Goal: Task Accomplishment & Management: Manage account settings

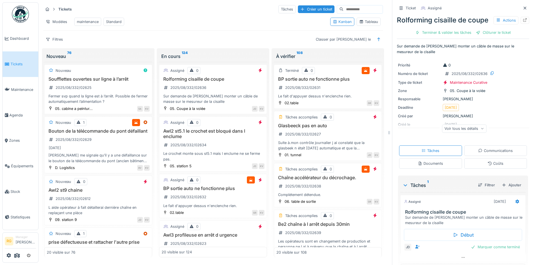
scroll to position [28, 0]
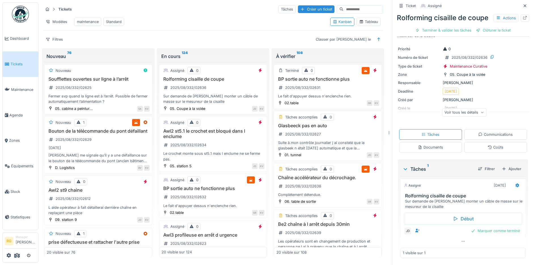
click at [365, 21] on div "Tableau" at bounding box center [368, 21] width 19 height 5
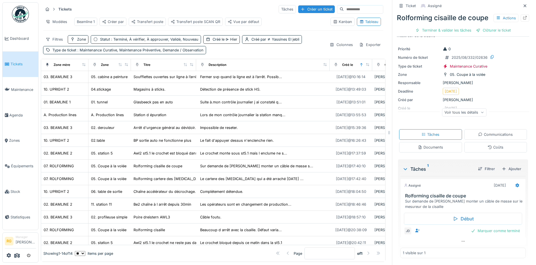
click at [334, 20] on div "Kanban" at bounding box center [342, 21] width 19 height 5
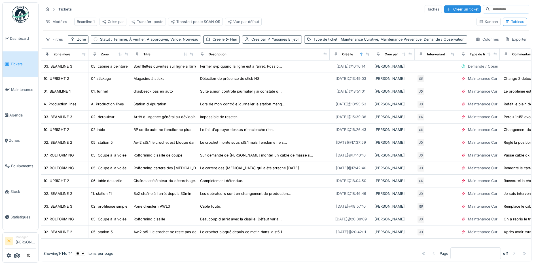
scroll to position [20, 0]
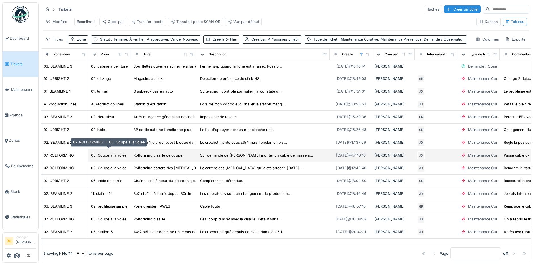
click at [107, 152] on div "05. Coupe à la volée" at bounding box center [108, 154] width 35 height 5
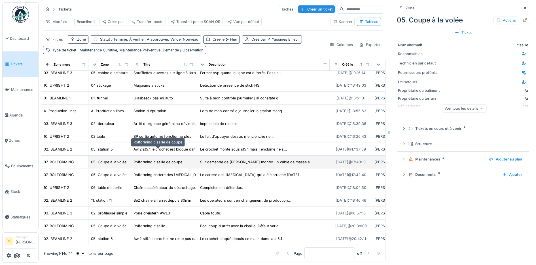
click at [163, 159] on div "Rolforming cisaille de coupe" at bounding box center [158, 161] width 49 height 5
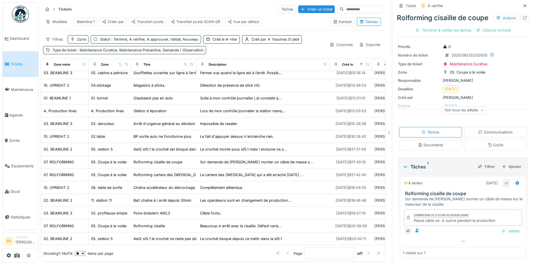
scroll to position [30, 0]
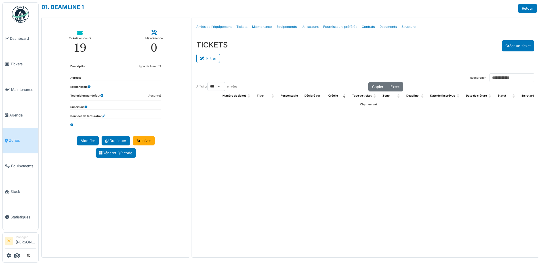
select select "***"
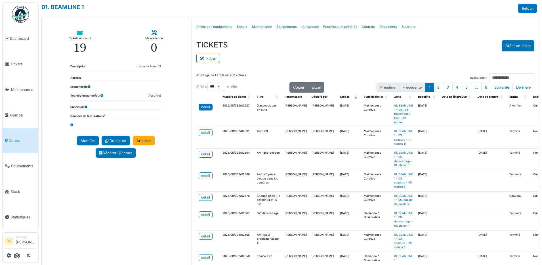
click at [205, 107] on div "detail" at bounding box center [205, 106] width 9 height 5
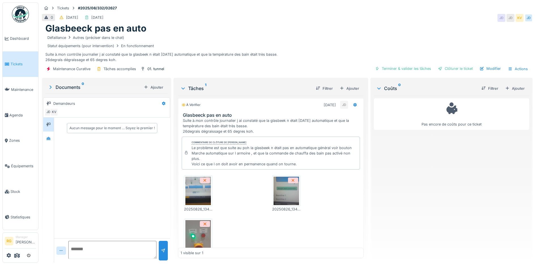
click at [196, 193] on img at bounding box center [199, 190] width 26 height 28
click at [282, 190] on img at bounding box center [287, 190] width 26 height 28
click at [195, 235] on img at bounding box center [199, 234] width 26 height 28
click at [194, 195] on img at bounding box center [199, 190] width 26 height 28
click at [276, 195] on img at bounding box center [287, 190] width 26 height 28
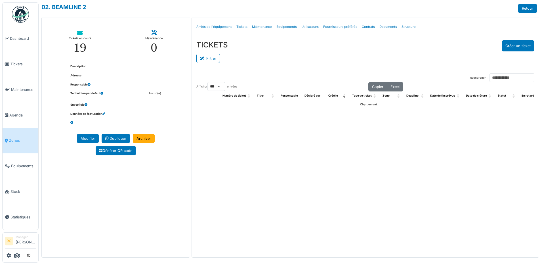
select select "***"
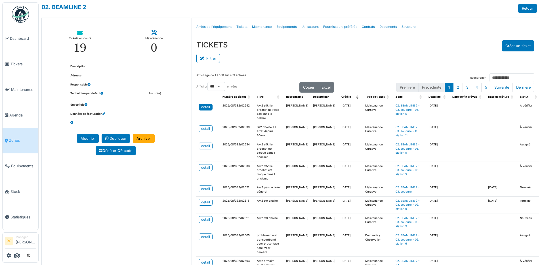
click at [209, 107] on link "detail" at bounding box center [206, 107] width 14 height 7
click at [201, 148] on div "detail" at bounding box center [205, 145] width 9 height 5
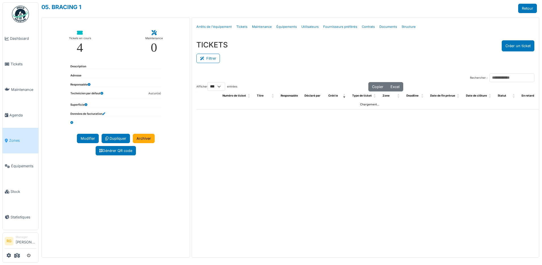
select select "***"
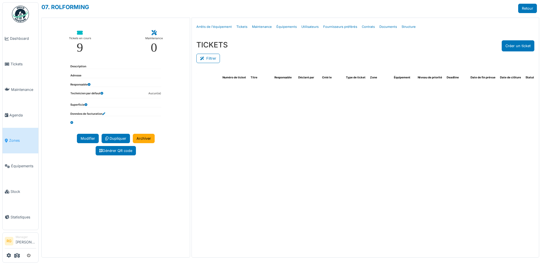
select select "***"
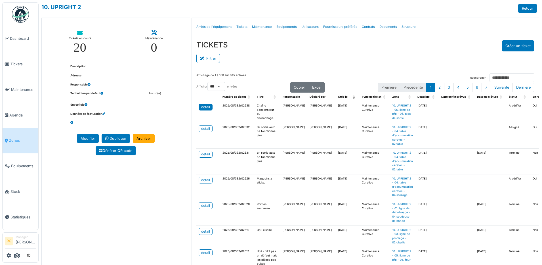
click at [204, 105] on div "detail" at bounding box center [205, 106] width 9 height 5
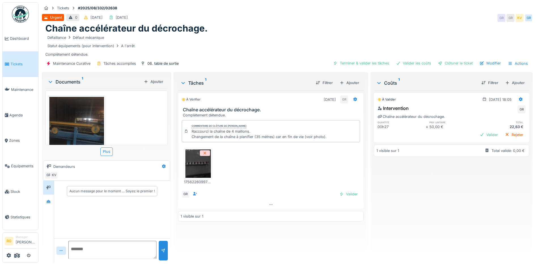
click at [77, 122] on img at bounding box center [76, 133] width 55 height 73
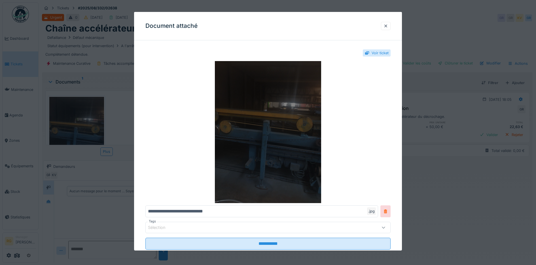
click at [290, 132] on img at bounding box center [269, 132] width 246 height 142
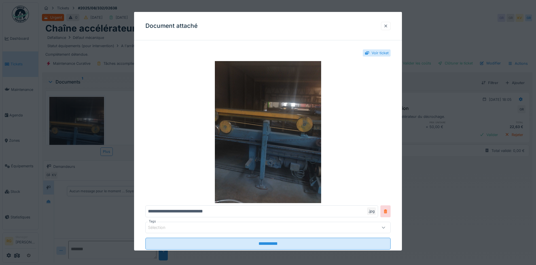
click at [388, 27] on div at bounding box center [386, 25] width 5 height 5
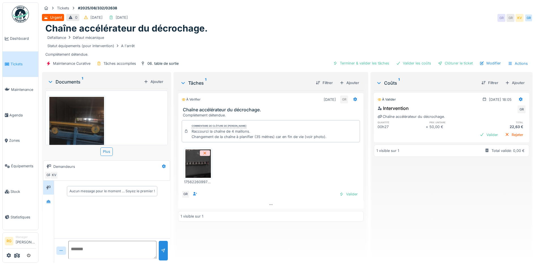
click at [193, 167] on img at bounding box center [199, 163] width 26 height 28
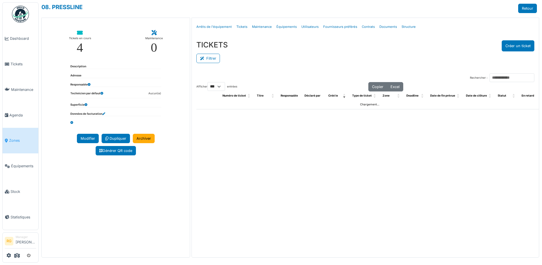
select select "***"
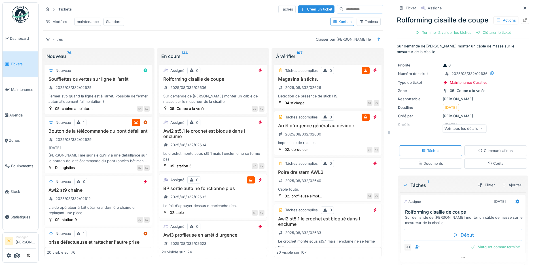
scroll to position [28, 0]
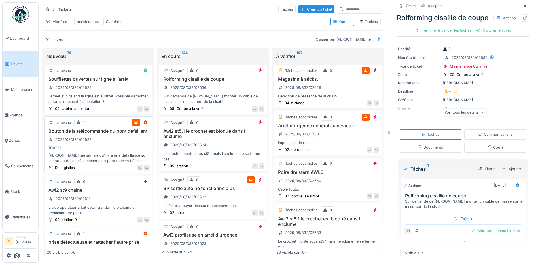
click at [98, 141] on div "Bouton de la télécommande du pont défaillant 2025/08/332/02629 31/08/2025 Ali m…" at bounding box center [98, 145] width 103 height 35
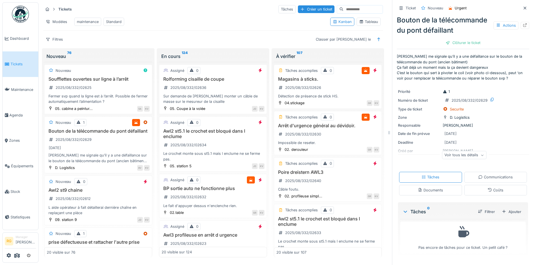
click at [430, 193] on div "Documents" at bounding box center [430, 189] width 25 height 5
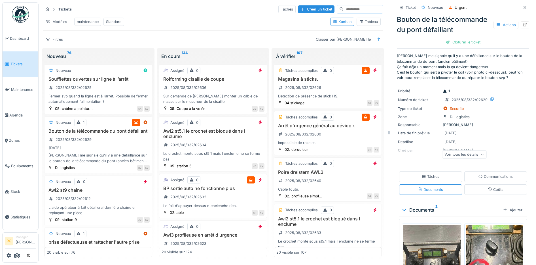
click at [469, 244] on img at bounding box center [495, 263] width 58 height 77
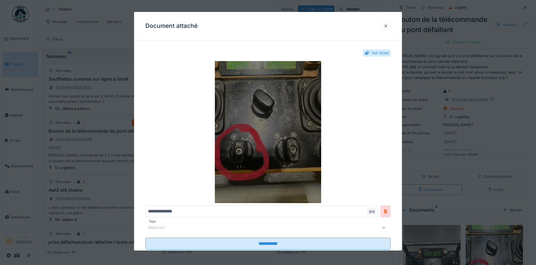
click at [282, 122] on img at bounding box center [269, 132] width 246 height 142
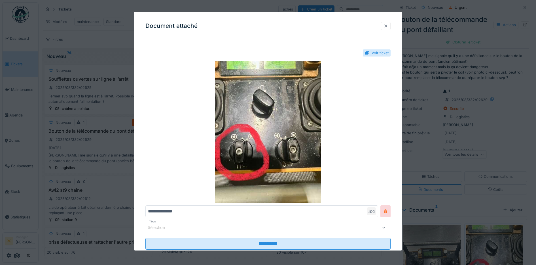
click at [388, 27] on div at bounding box center [386, 25] width 5 height 5
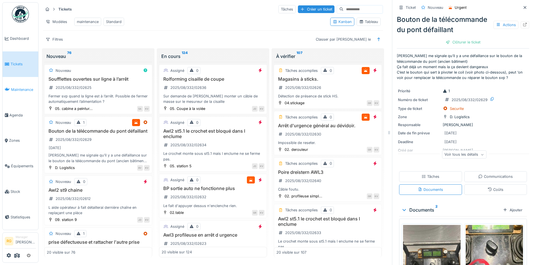
click at [20, 89] on span "Maintenance" at bounding box center [23, 89] width 25 height 5
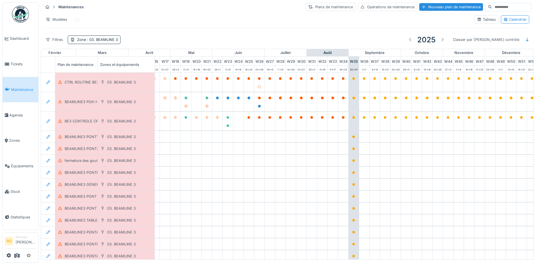
scroll to position [0, 192]
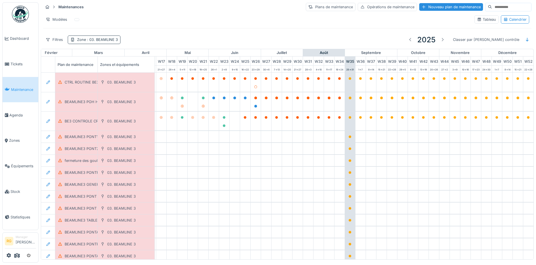
click at [104, 40] on span ": 03. BEAMLINE 3" at bounding box center [102, 39] width 32 height 4
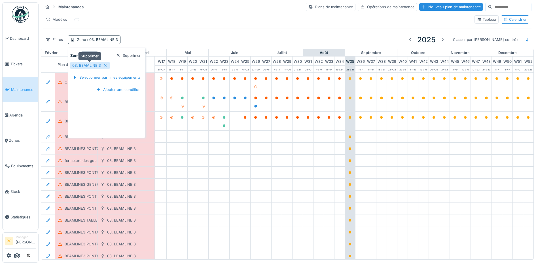
click at [95, 66] on div "03. BEAMLINE 3" at bounding box center [86, 65] width 29 height 5
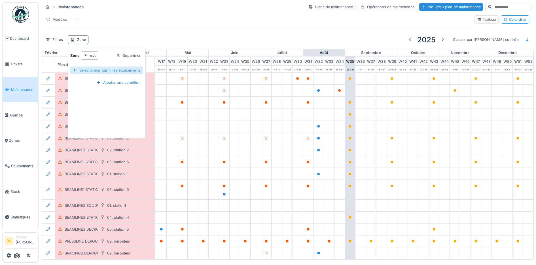
click at [95, 70] on div "Sélectionner parmi les équipements" at bounding box center [106, 70] width 73 height 8
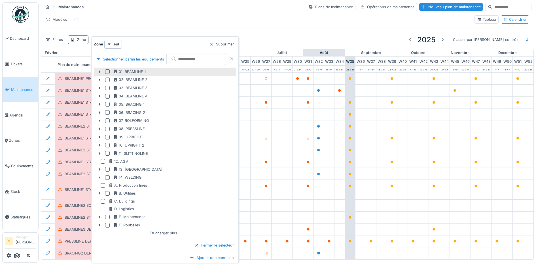
click at [106, 70] on div at bounding box center [107, 71] width 5 height 5
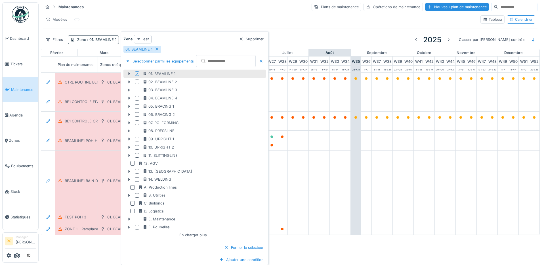
click at [145, 39] on strong "est" at bounding box center [146, 38] width 6 height 5
click at [148, 59] on div "est (ou un des enfants)" at bounding box center [159, 60] width 48 height 9
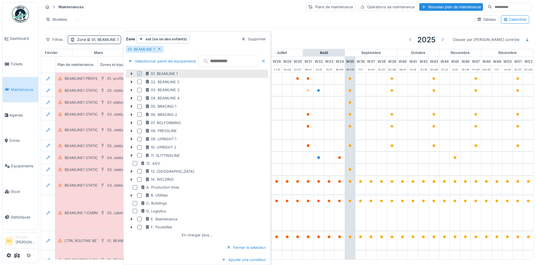
click at [246, 8] on div "Maintenances Plans de maintenance Opérations de maintenance Nouveau plan de mai…" at bounding box center [287, 6] width 489 height 9
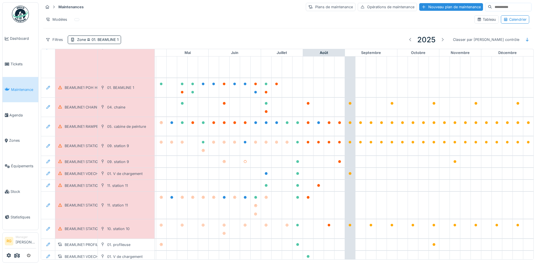
scroll to position [307, 192]
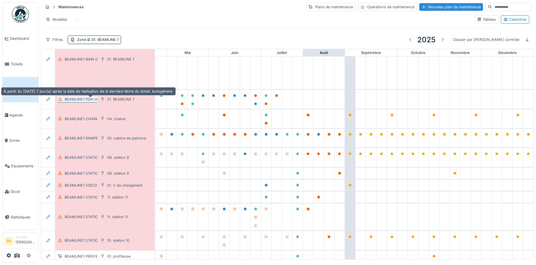
click at [84, 101] on div "BEAMLINE1 POH HEBDOMADAIRE" at bounding box center [94, 98] width 59 height 5
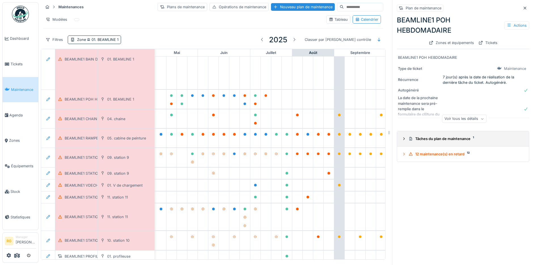
click at [402, 138] on icon at bounding box center [404, 139] width 5 height 4
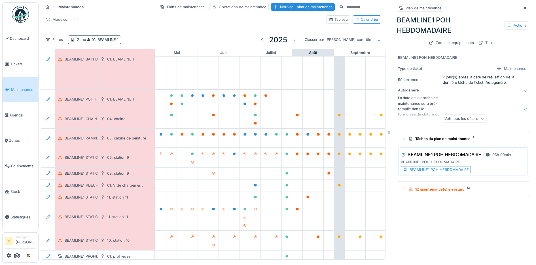
click at [421, 170] on div "BEAMLINE1 POH HEBDOMADAIRE" at bounding box center [439, 169] width 59 height 5
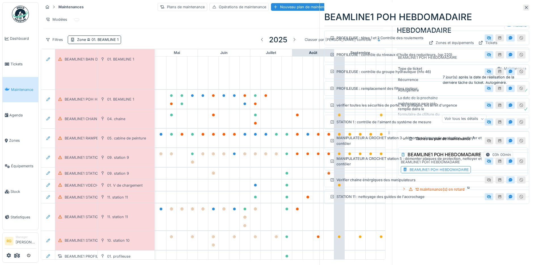
click at [424, 232] on div "BEAMLINE1 POH HEBDOMADAIRE PROFILEUSE : têtes 1 et 2 Contrôle des roulements PR…" at bounding box center [427, 132] width 214 height 265
click at [525, 7] on icon at bounding box center [527, 8] width 5 height 4
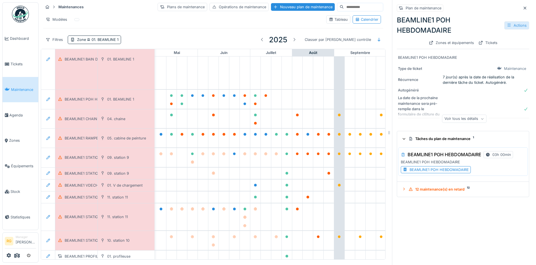
click at [505, 25] on div "Actions" at bounding box center [517, 25] width 25 height 8
click at [487, 38] on div "Modifier" at bounding box center [486, 38] width 51 height 9
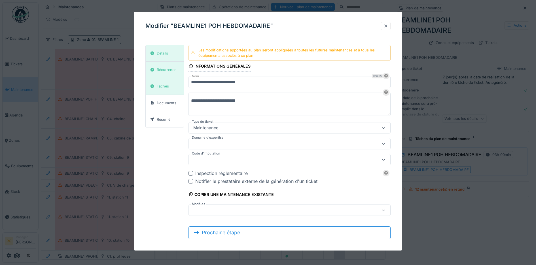
type input "***"
click at [163, 70] on div "Récurrence" at bounding box center [167, 69] width 20 height 5
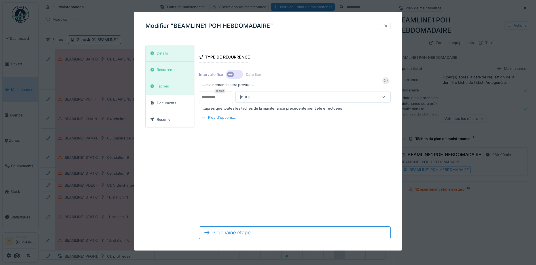
click at [388, 25] on div at bounding box center [386, 25] width 5 height 5
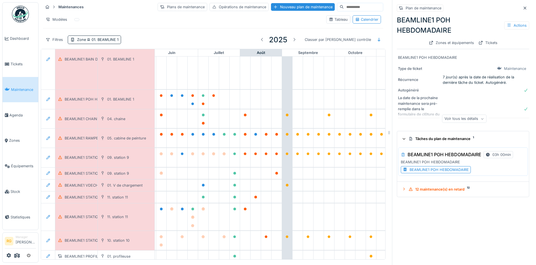
scroll to position [307, 279]
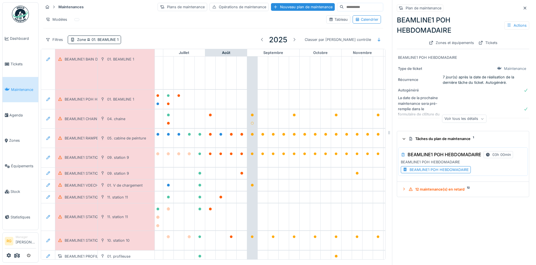
click at [420, 169] on div "BEAMLINE1 POH HEBDOMADAIRE" at bounding box center [439, 169] width 59 height 5
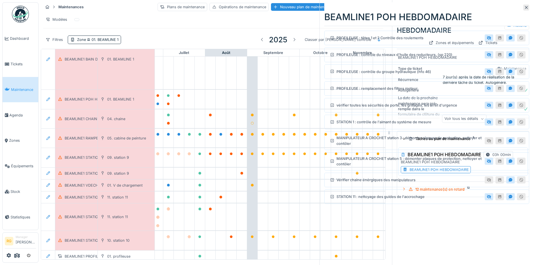
click at [433, 237] on div "BEAMLINE1 POH HEBDOMADAIRE PROFILEUSE : têtes 1 et 2 Contrôle des roulements PR…" at bounding box center [427, 132] width 214 height 265
click at [525, 6] on icon at bounding box center [527, 8] width 5 height 4
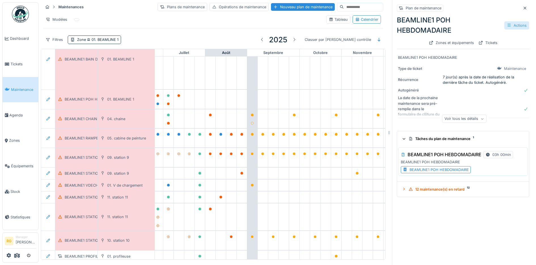
click at [506, 26] on div "Actions" at bounding box center [517, 25] width 25 height 8
click at [471, 38] on div "Modifier" at bounding box center [486, 38] width 51 height 9
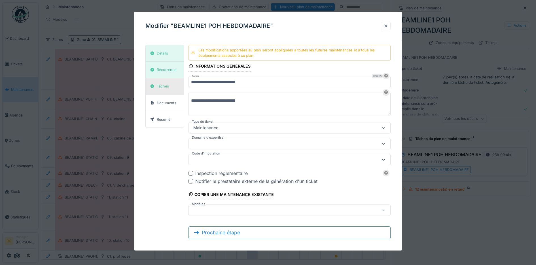
click at [161, 88] on div "Tâches" at bounding box center [163, 85] width 12 height 5
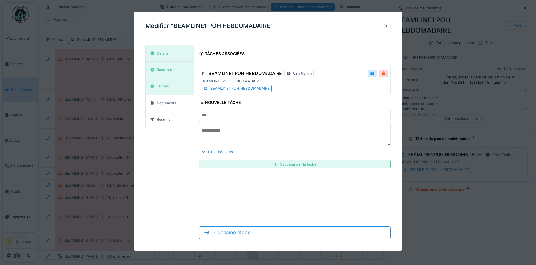
click at [228, 88] on div "BEAMLINE1 POH HEBDOMADAIRE" at bounding box center [239, 88] width 59 height 5
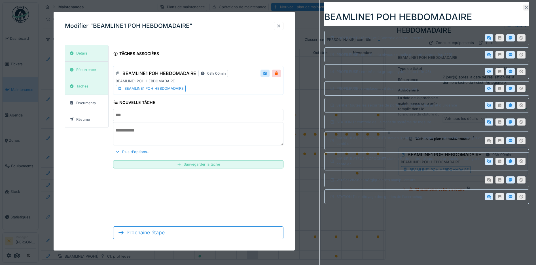
click at [525, 8] on icon at bounding box center [527, 8] width 5 height 4
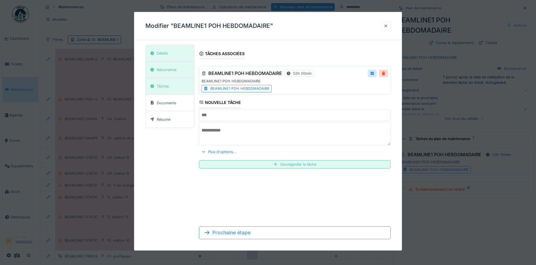
click at [388, 26] on div at bounding box center [386, 25] width 5 height 5
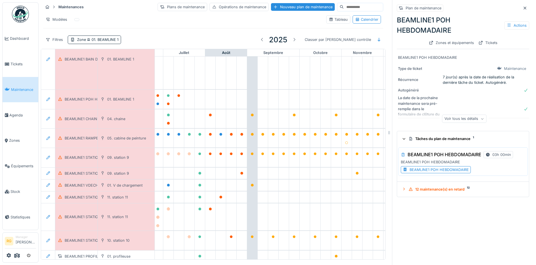
drag, startPoint x: 513, startPoint y: 6, endPoint x: 346, endPoint y: 165, distance: 230.6
click at [523, 7] on icon at bounding box center [525, 8] width 5 height 4
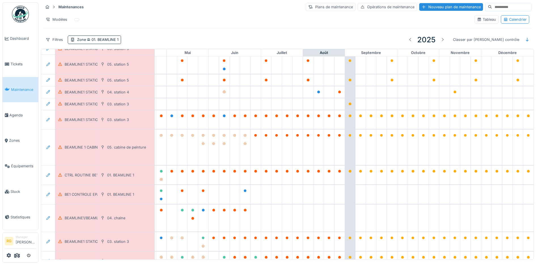
scroll to position [106, 197]
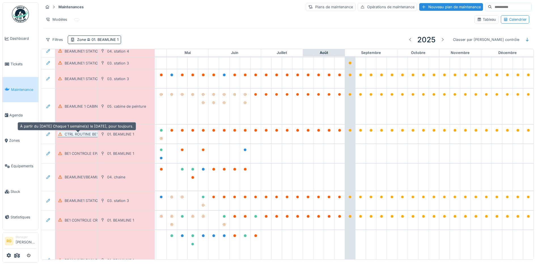
click at [80, 135] on div "CTRL ROUTINE BE1" at bounding box center [81, 133] width 33 height 5
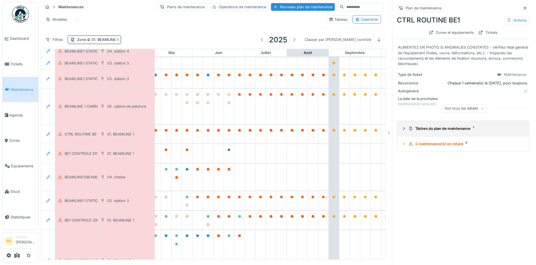
click at [402, 130] on icon at bounding box center [404, 129] width 5 height 4
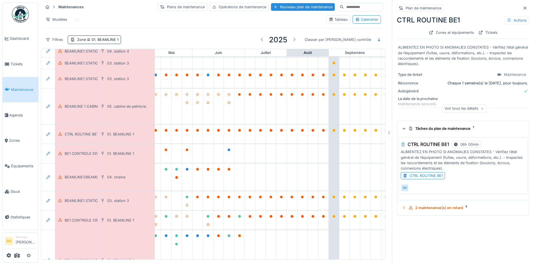
click at [415, 176] on div "CTRL ROUTINE BE1" at bounding box center [426, 175] width 33 height 5
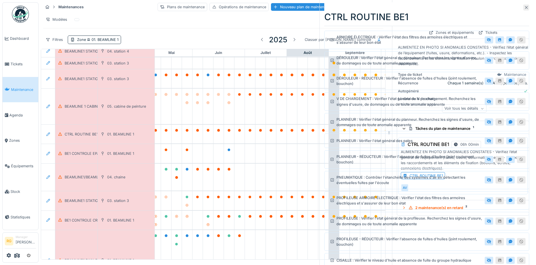
click at [525, 6] on icon at bounding box center [527, 8] width 5 height 4
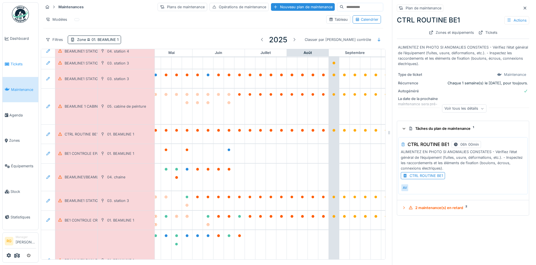
click at [20, 63] on span "Tickets" at bounding box center [23, 63] width 26 height 5
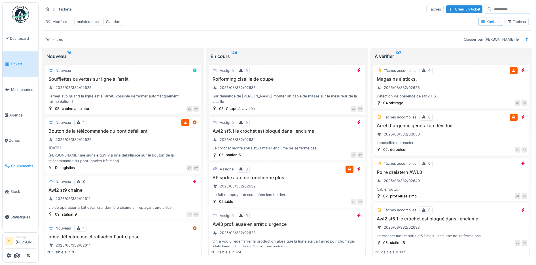
click at [25, 164] on span "Équipements" at bounding box center [23, 165] width 25 height 5
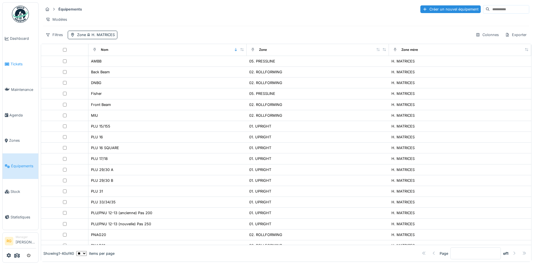
click at [19, 64] on span "Tickets" at bounding box center [23, 63] width 26 height 5
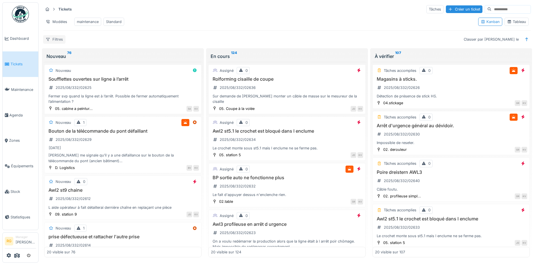
click at [59, 43] on div "Filtres" at bounding box center [54, 39] width 22 height 8
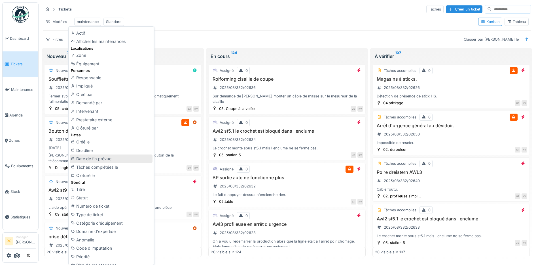
scroll to position [71, 0]
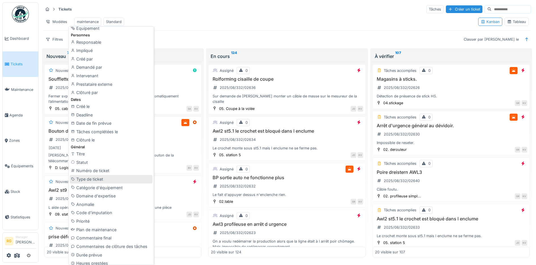
click at [85, 179] on div "Type de ticket" at bounding box center [111, 179] width 83 height 9
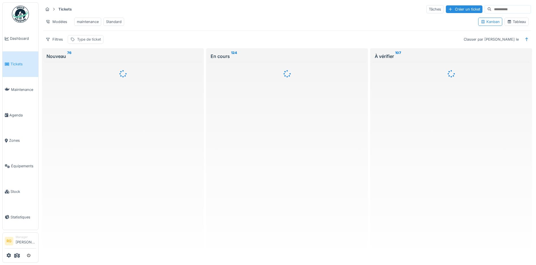
click at [98, 42] on div "Type de ticket" at bounding box center [89, 39] width 24 height 5
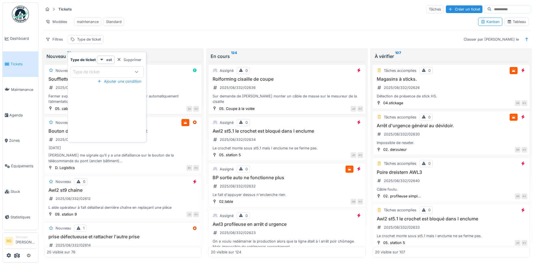
click at [92, 71] on div "Type de ticket" at bounding box center [90, 72] width 35 height 6
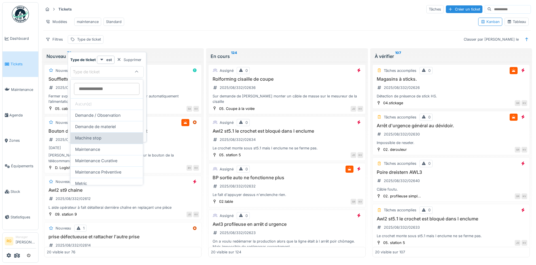
click at [91, 139] on span "Machine stop" at bounding box center [88, 138] width 26 height 6
type input "****"
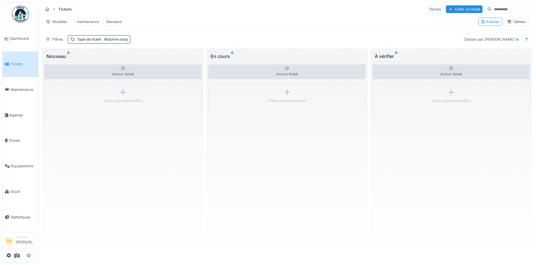
click at [206, 15] on div "Modèles maintenance Standard" at bounding box center [258, 21] width 431 height 13
click at [104, 41] on span ": Machine stop" at bounding box center [114, 39] width 27 height 4
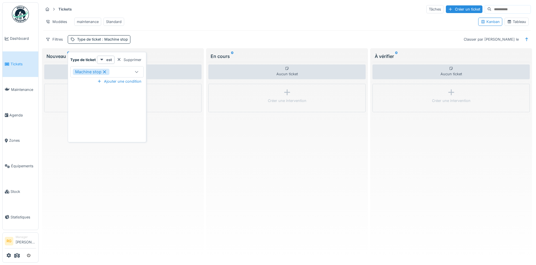
click at [104, 71] on icon at bounding box center [104, 72] width 5 height 4
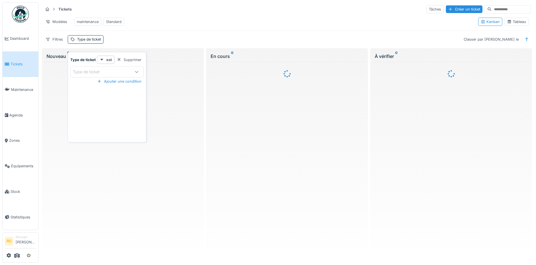
click at [132, 71] on div at bounding box center [137, 71] width 14 height 11
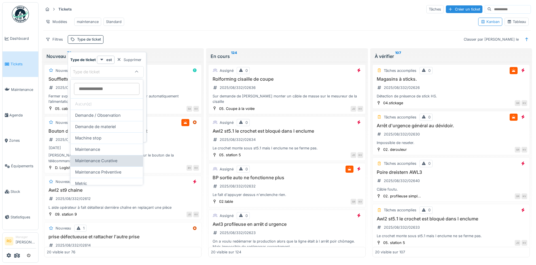
click at [97, 161] on span "Maintenance Curative" at bounding box center [96, 160] width 42 height 6
type input "***"
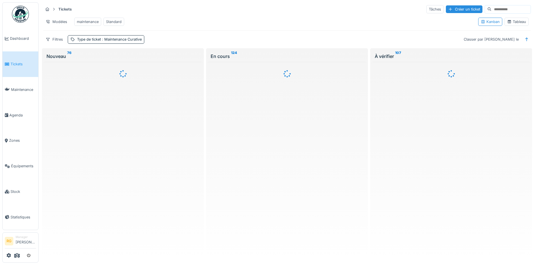
click at [174, 6] on div "Tickets Tâches Créer un ticket" at bounding box center [287, 9] width 488 height 9
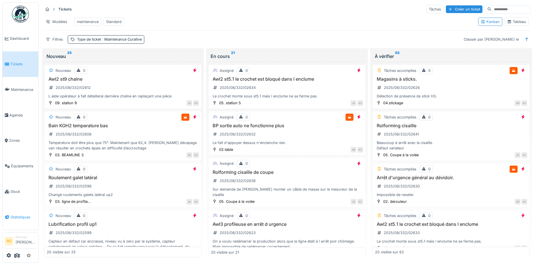
click at [16, 214] on link "Statistiques" at bounding box center [21, 217] width 36 height 26
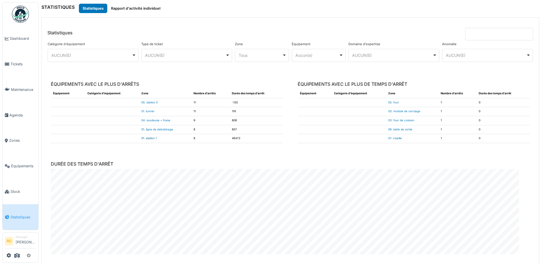
click at [148, 138] on link "01. station 1" at bounding box center [148, 137] width 15 height 3
click at [388, 103] on link "05. four" at bounding box center [393, 102] width 11 height 3
click at [394, 111] on link "03. module de cerclage" at bounding box center [404, 111] width 32 height 3
click at [397, 121] on link "03. four de cuisson" at bounding box center [401, 120] width 26 height 3
click at [395, 129] on link "06. table de sortie" at bounding box center [400, 129] width 24 height 3
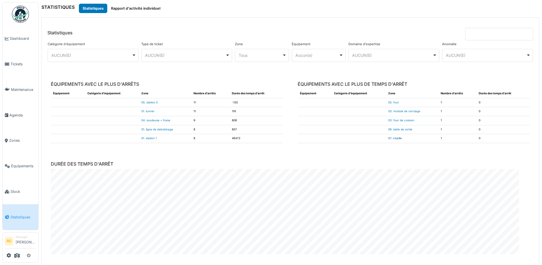
click at [389, 138] on link "07. cisaille" at bounding box center [395, 137] width 14 height 3
click at [146, 139] on link "01. station 1" at bounding box center [148, 137] width 15 height 3
click at [149, 129] on link "01. ligne de debobinage" at bounding box center [157, 129] width 32 height 3
click at [148, 120] on link "04. soudeuse + fosse" at bounding box center [155, 120] width 29 height 3
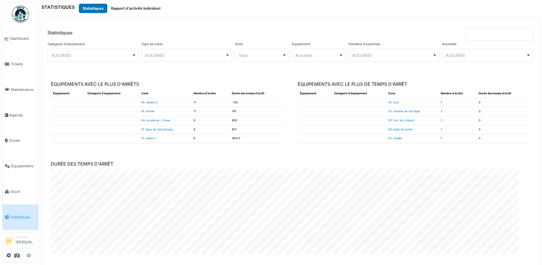
click at [146, 110] on link "01. tunnel" at bounding box center [147, 111] width 13 height 3
click at [147, 102] on link "05. station 5" at bounding box center [149, 102] width 16 height 3
click at [146, 112] on link "01. tunnel" at bounding box center [147, 111] width 13 height 3
click at [148, 111] on link "01. tunnel" at bounding box center [147, 111] width 13 height 3
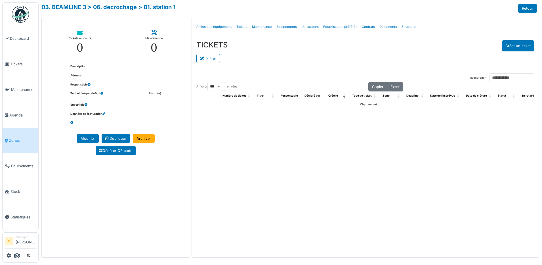
select select "***"
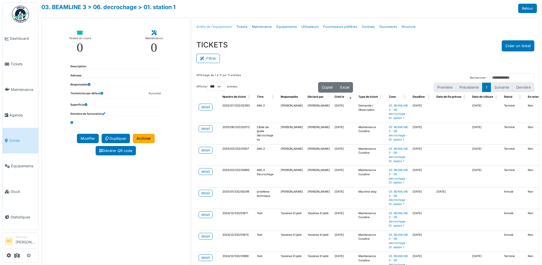
click at [215, 26] on link "Arrêts de l'équipement" at bounding box center [214, 26] width 40 height 13
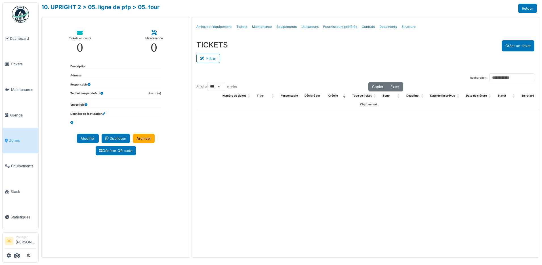
select select "***"
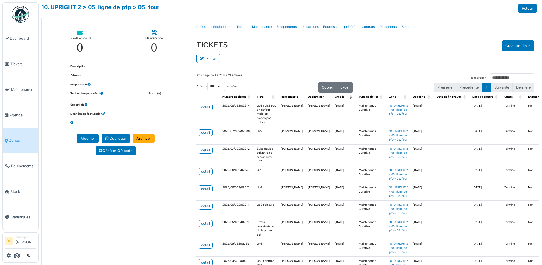
click at [213, 27] on link "Arrêts de l'équipement" at bounding box center [214, 26] width 40 height 13
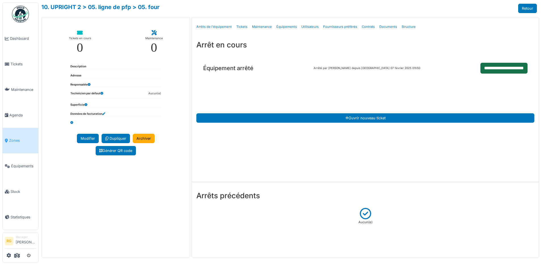
click at [502, 70] on input "**********" at bounding box center [503, 68] width 47 height 11
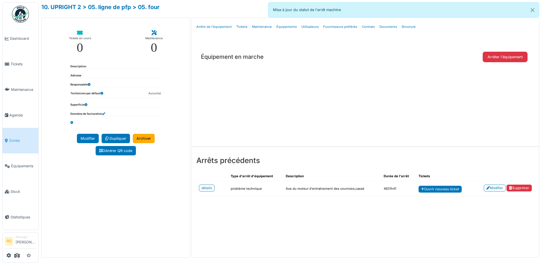
click at [371, 180] on th "Description" at bounding box center [332, 175] width 98 height 9
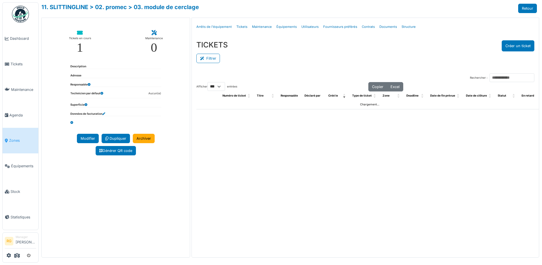
select select "***"
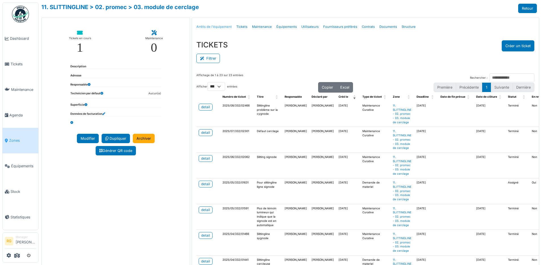
click at [215, 28] on link "Arrêts de l'équipement" at bounding box center [214, 26] width 40 height 13
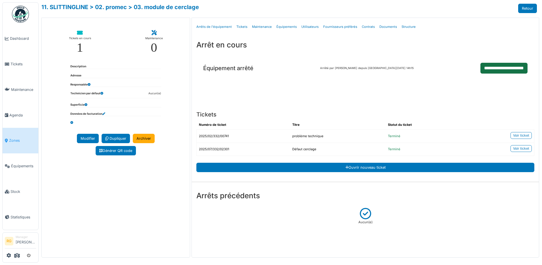
click at [504, 68] on input "**********" at bounding box center [503, 68] width 47 height 11
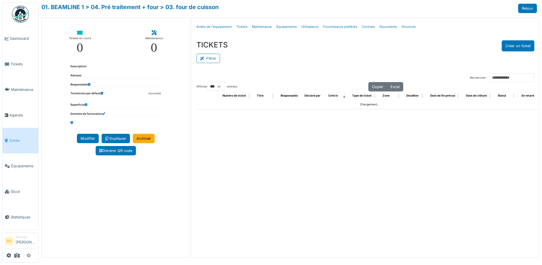
select select "***"
click at [211, 27] on link "Arrêts de l'équipement" at bounding box center [214, 26] width 40 height 13
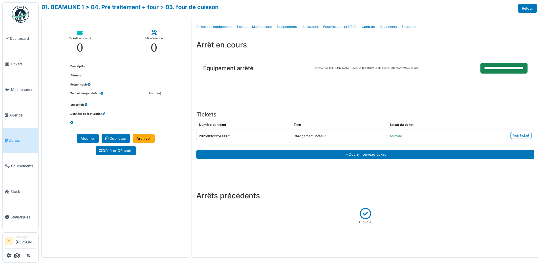
click at [500, 68] on input "**********" at bounding box center [503, 68] width 47 height 11
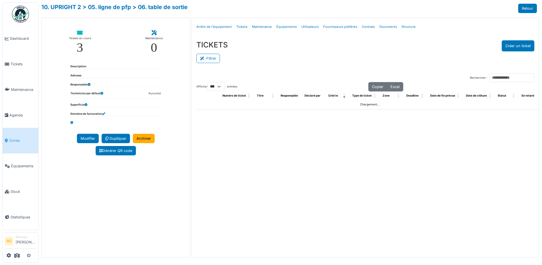
select select "***"
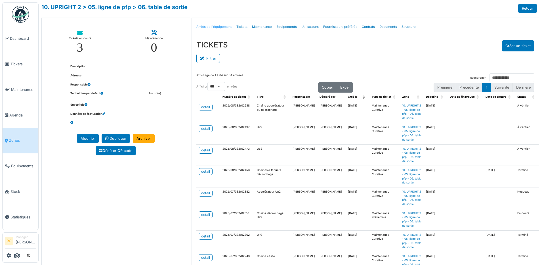
click at [213, 28] on link "Arrêts de l'équipement" at bounding box center [214, 26] width 40 height 13
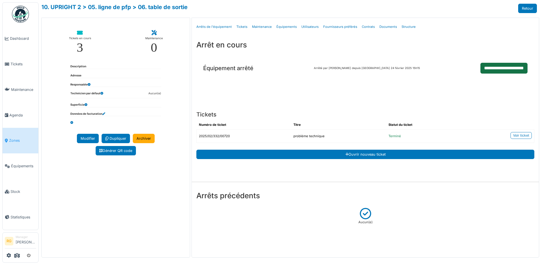
click at [496, 69] on input "**********" at bounding box center [503, 68] width 47 height 11
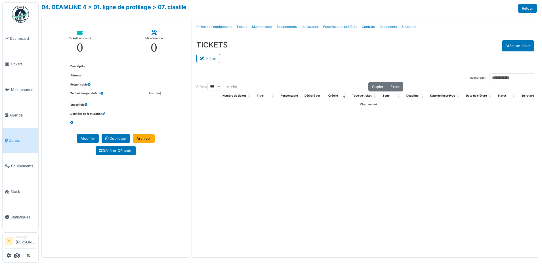
select select "***"
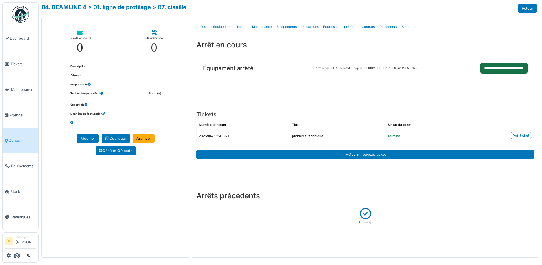
click at [504, 64] on input "**********" at bounding box center [503, 68] width 47 height 11
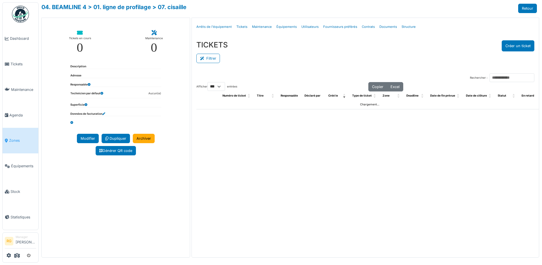
select select "***"
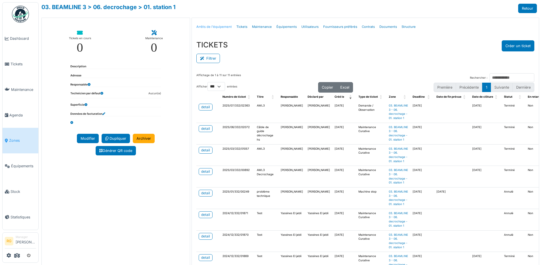
click at [213, 27] on link "Arrêts de l'équipement" at bounding box center [214, 26] width 40 height 13
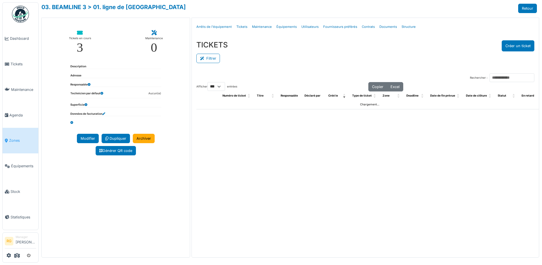
select select "***"
drag, startPoint x: 0, startPoint y: 0, endPoint x: 210, endPoint y: 27, distance: 211.7
click at [210, 27] on link "Arrêts de l'équipement" at bounding box center [214, 26] width 40 height 13
select select "***"
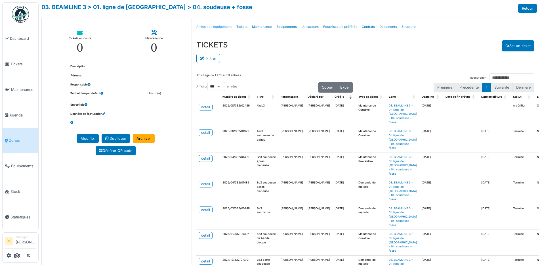
click at [208, 27] on link "Arrêts de l'équipement" at bounding box center [214, 26] width 40 height 13
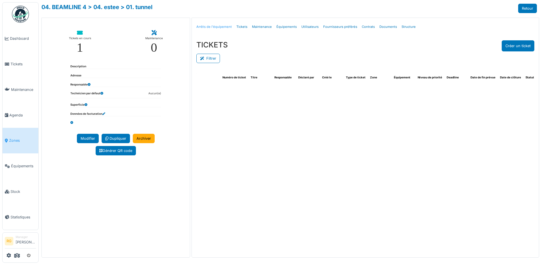
select select "***"
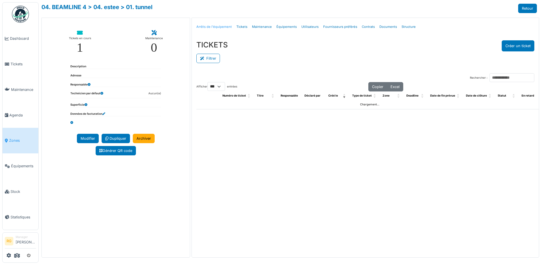
click at [213, 27] on link "Arrêts de l'équipement" at bounding box center [214, 26] width 40 height 13
select select "***"
drag, startPoint x: 0, startPoint y: 0, endPoint x: 205, endPoint y: 27, distance: 206.8
click at [205, 27] on link "Arrêts de l'équipement" at bounding box center [214, 26] width 40 height 13
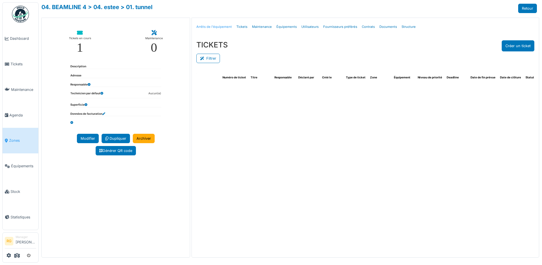
drag, startPoint x: 0, startPoint y: 0, endPoint x: 218, endPoint y: 27, distance: 219.3
click at [218, 27] on link "Arrêts de l'équipement" at bounding box center [214, 26] width 40 height 13
select select "***"
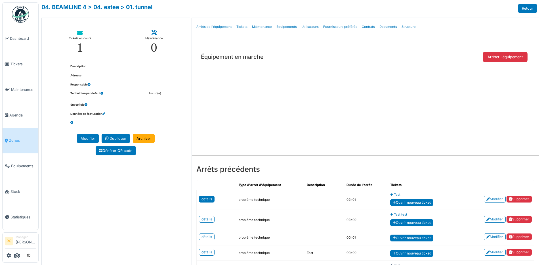
click at [203, 197] on link "détails" at bounding box center [207, 198] width 16 height 7
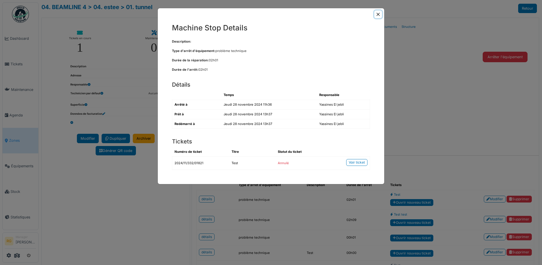
click at [381, 14] on button "Close" at bounding box center [378, 14] width 8 height 8
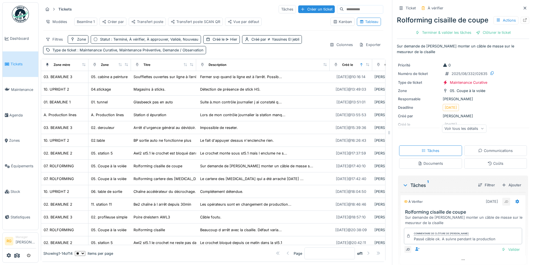
scroll to position [30, 0]
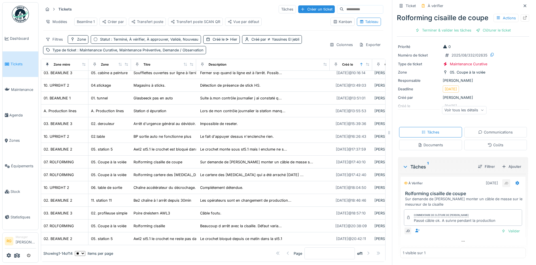
click at [16, 63] on span "Tickets" at bounding box center [23, 63] width 26 height 5
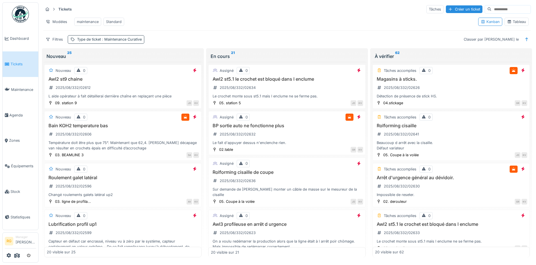
click at [131, 41] on span ": Maintenance Curative" at bounding box center [121, 39] width 41 height 4
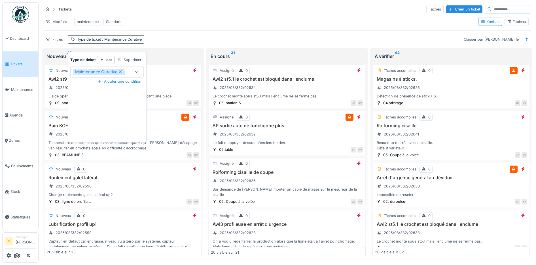
click at [122, 72] on icon at bounding box center [120, 72] width 5 height 4
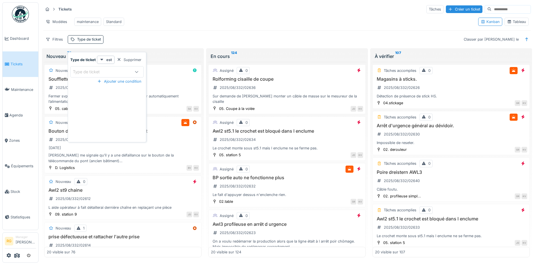
drag, startPoint x: 132, startPoint y: 59, endPoint x: 236, endPoint y: 22, distance: 110.5
click at [132, 60] on div "Supprimer" at bounding box center [129, 60] width 29 height 8
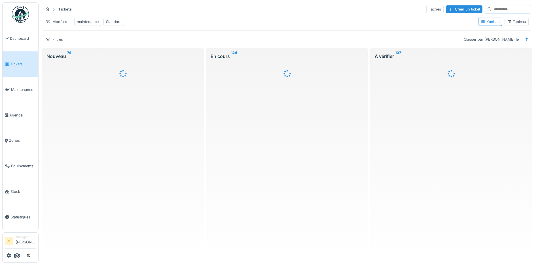
click at [182, 35] on div "Tickets Tâches Créer un ticket Modèles maintenance Standard Kanban Tableau Filt…" at bounding box center [287, 24] width 493 height 44
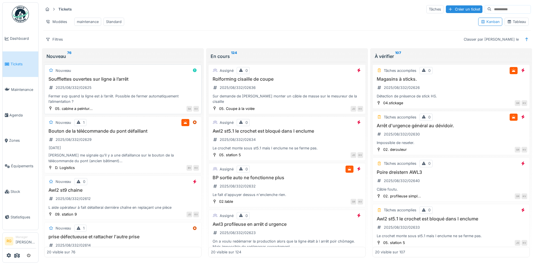
click at [139, 96] on div "Soufflettes ouvertes sur ligne à l’arrêt 2025/08/332/02625 Fermer svp quand la …" at bounding box center [123, 90] width 152 height 28
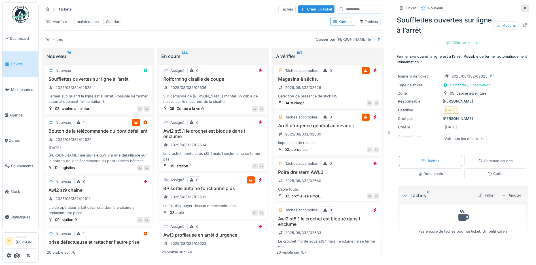
click at [523, 8] on icon at bounding box center [525, 8] width 5 height 4
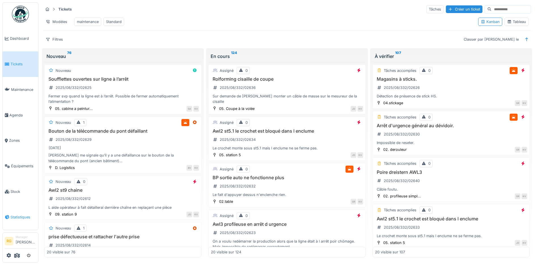
click at [20, 214] on span "Statistiques" at bounding box center [23, 216] width 26 height 5
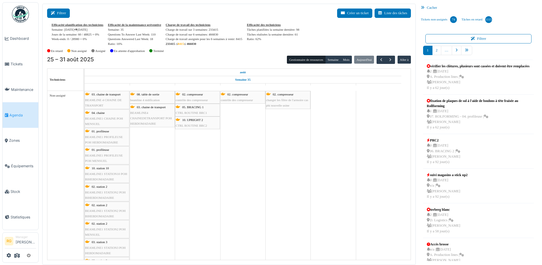
click at [60, 14] on button "Filtrer" at bounding box center [58, 13] width 23 height 9
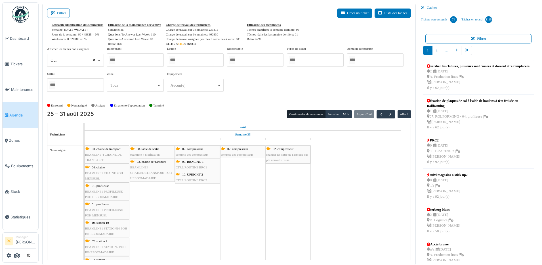
select select
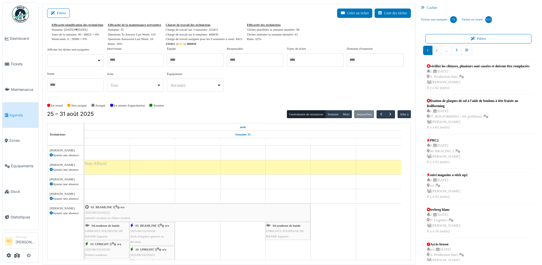
click at [138, 60] on div at bounding box center [135, 59] width 57 height 13
type input "**"
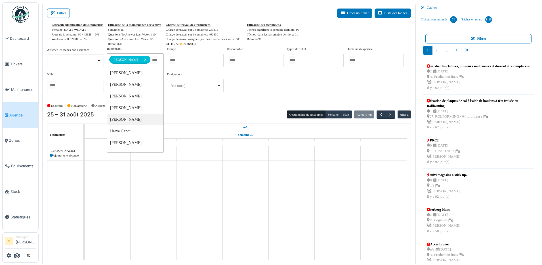
click at [209, 98] on div "**********" at bounding box center [229, 73] width 364 height 55
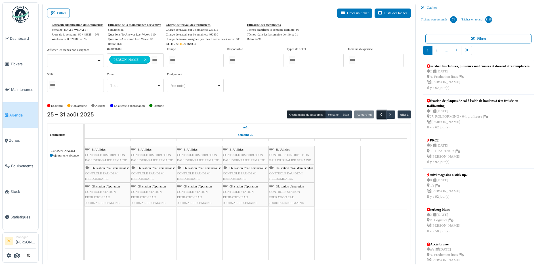
click at [379, 114] on span "button" at bounding box center [381, 114] width 5 height 5
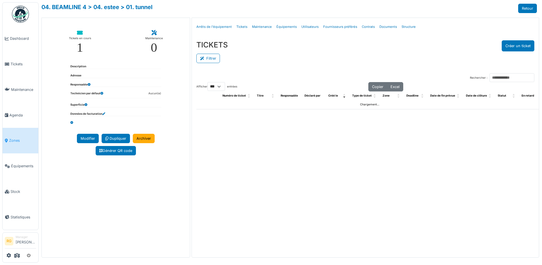
select select "***"
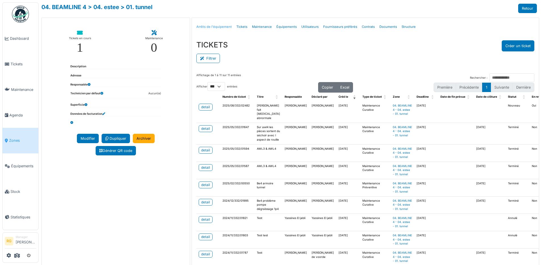
click at [216, 27] on link "Arrêts de l'équipement" at bounding box center [214, 26] width 40 height 13
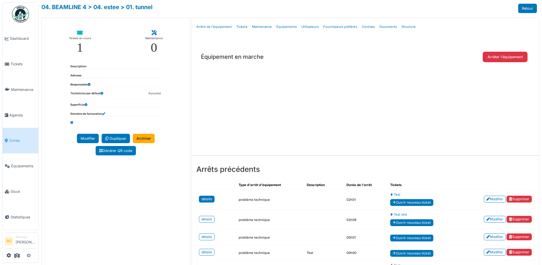
click at [209, 199] on link "détails" at bounding box center [207, 198] width 16 height 7
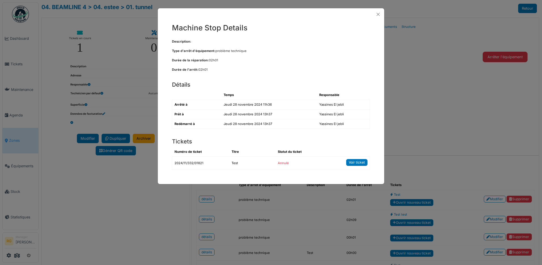
click at [355, 163] on link "Voir ticket" at bounding box center [356, 162] width 21 height 7
click at [380, 13] on button "Close" at bounding box center [378, 14] width 8 height 8
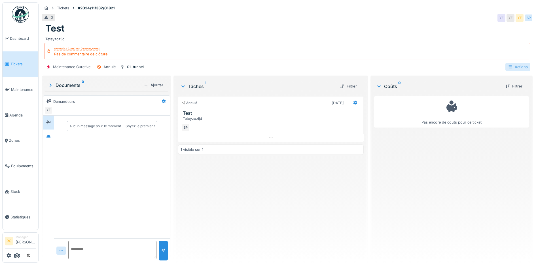
click at [508, 67] on icon at bounding box center [510, 67] width 5 height 4
click at [417, 68] on div "Maintenance Curative Annulé 01. tunnel Actions" at bounding box center [287, 66] width 491 height 13
click at [340, 87] on div at bounding box center [342, 85] width 5 height 5
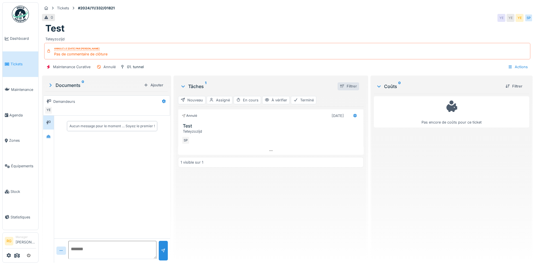
click at [340, 87] on div at bounding box center [342, 85] width 5 height 5
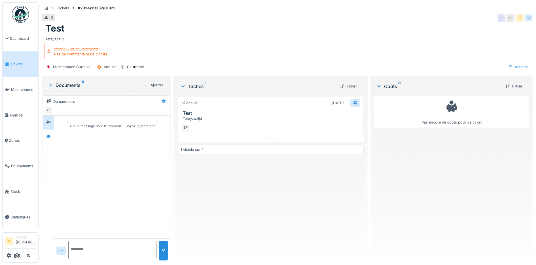
click at [354, 103] on icon at bounding box center [356, 103] width 4 height 4
click at [320, 74] on div "Tickets #2024/11/332/01821 0 YE YE YE SP Test Teteyzozijd Annulé le [DATE] par …" at bounding box center [287, 38] width 493 height 72
click at [511, 66] on div "Actions" at bounding box center [518, 67] width 25 height 8
click at [481, 114] on div "Réactiver" at bounding box center [493, 113] width 51 height 9
click at [509, 68] on div "Actions" at bounding box center [518, 67] width 25 height 8
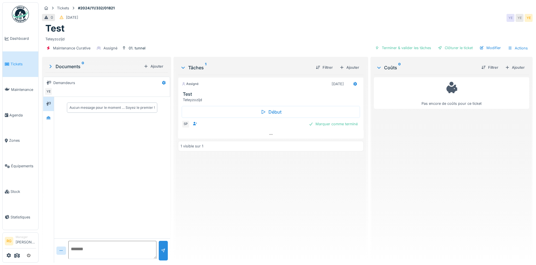
click at [448, 148] on div "Pas encore de coûts pour ce ticket" at bounding box center [451, 166] width 155 height 183
click at [327, 66] on div "Filtrer" at bounding box center [325, 68] width 22 height 8
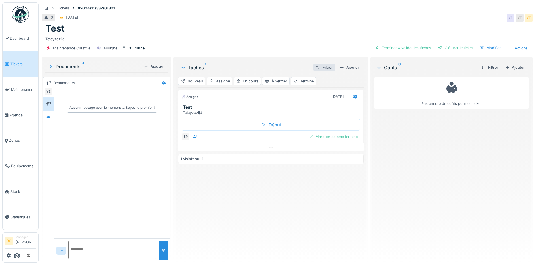
click at [327, 66] on div "Filtrer" at bounding box center [325, 68] width 22 height 8
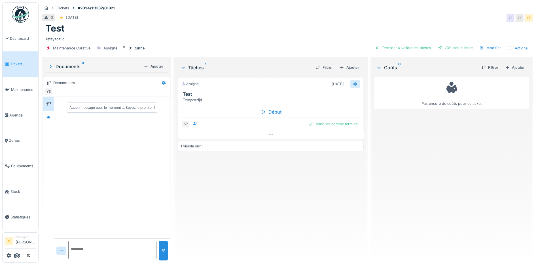
click at [354, 85] on icon at bounding box center [356, 84] width 4 height 4
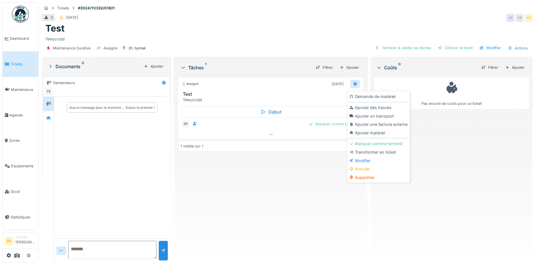
click at [354, 85] on icon at bounding box center [356, 84] width 4 height 4
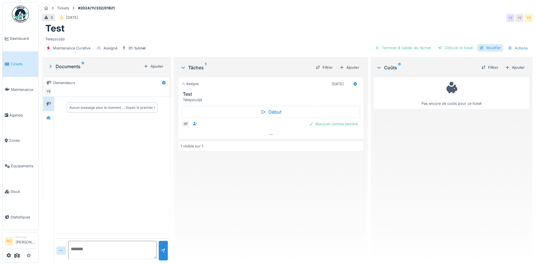
click at [485, 47] on div "Modifier" at bounding box center [491, 48] width 26 height 8
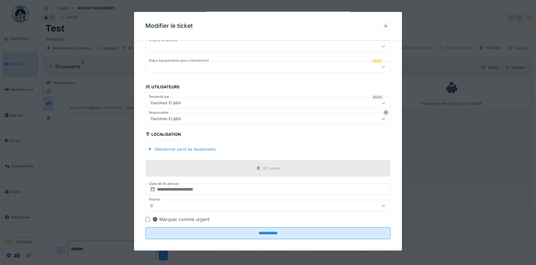
scroll to position [142, 0]
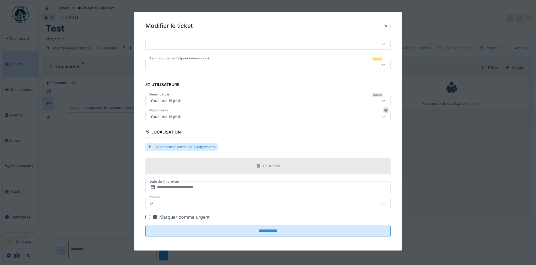
click at [180, 148] on div "Sélectionner parmi les équipements" at bounding box center [182, 147] width 73 height 8
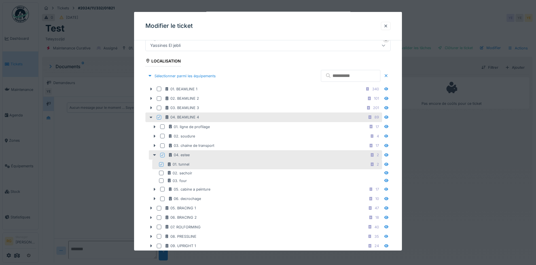
scroll to position [177, 0]
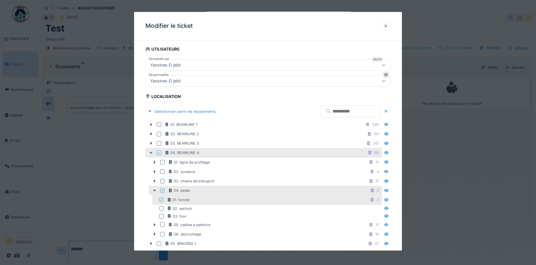
click at [388, 25] on div at bounding box center [386, 25] width 5 height 5
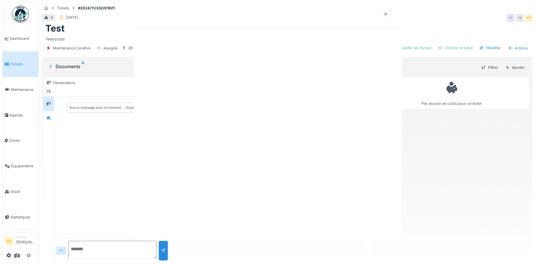
scroll to position [0, 0]
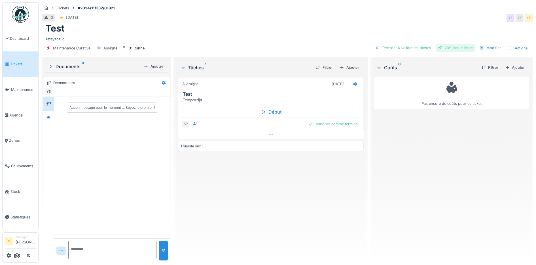
click at [449, 47] on div "Clôturer le ticket" at bounding box center [455, 48] width 39 height 8
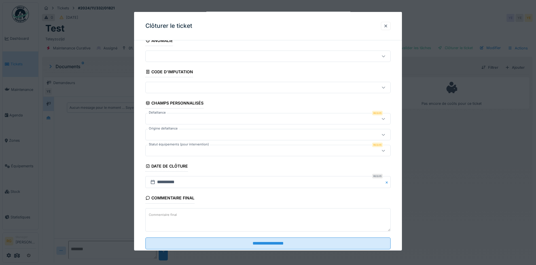
scroll to position [24, 0]
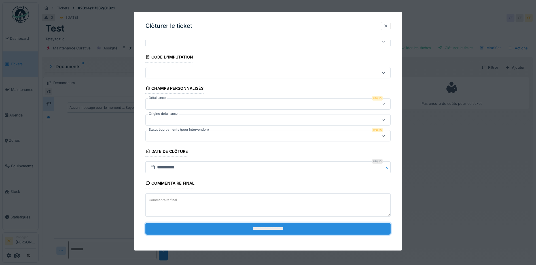
click at [272, 227] on input "**********" at bounding box center [269, 228] width 246 height 12
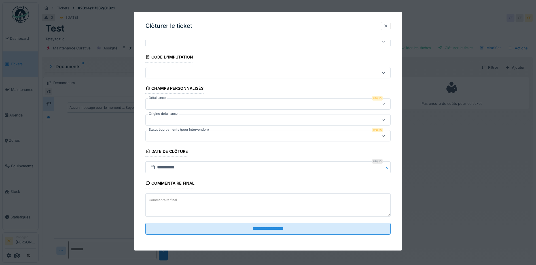
click at [175, 103] on div at bounding box center [254, 104] width 212 height 6
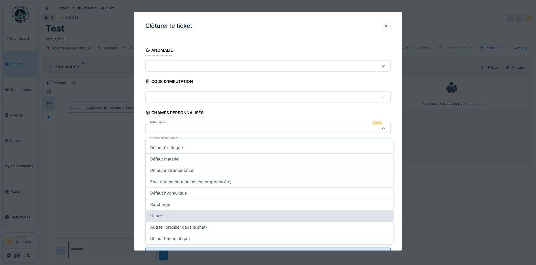
scroll to position [5, 0]
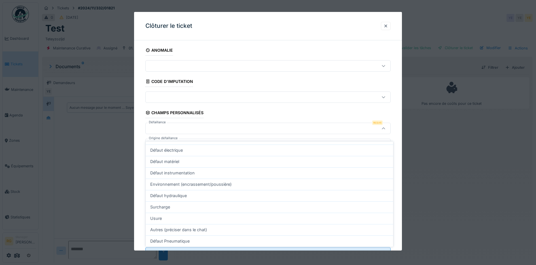
click at [171, 126] on div at bounding box center [254, 128] width 212 height 6
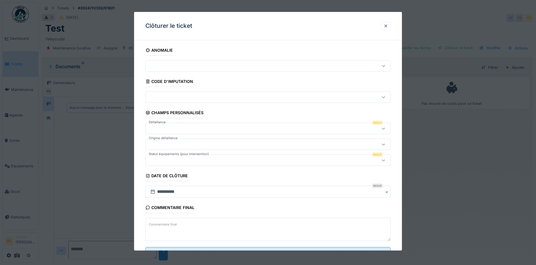
click at [170, 128] on div at bounding box center [254, 128] width 212 height 6
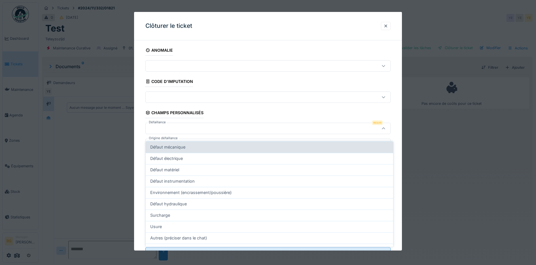
click at [174, 144] on span "Défaut mécanique" at bounding box center [167, 147] width 35 height 6
type input "**********"
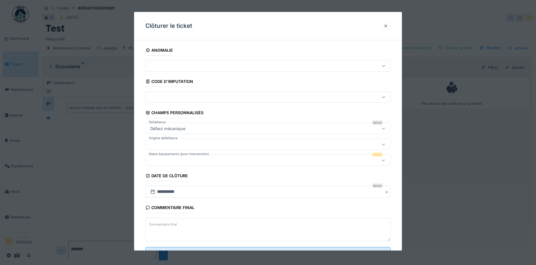
scroll to position [24, 0]
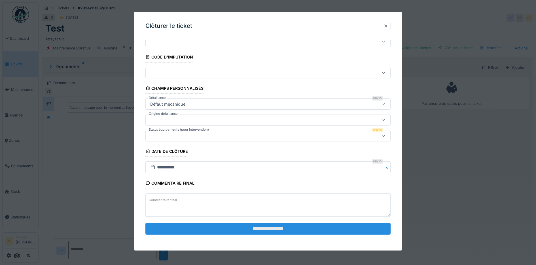
click at [297, 224] on input "**********" at bounding box center [269, 228] width 246 height 12
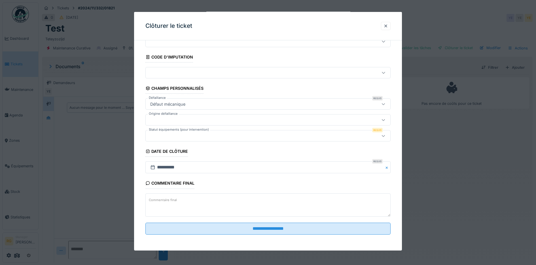
click at [383, 136] on div at bounding box center [384, 135] width 14 height 11
click at [195, 151] on div "A l'arrêt" at bounding box center [269, 154] width 239 height 6
type input "*********"
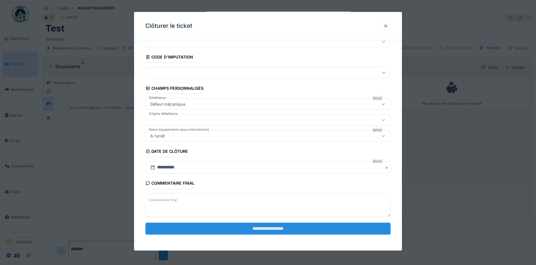
click at [244, 231] on input "**********" at bounding box center [269, 228] width 246 height 12
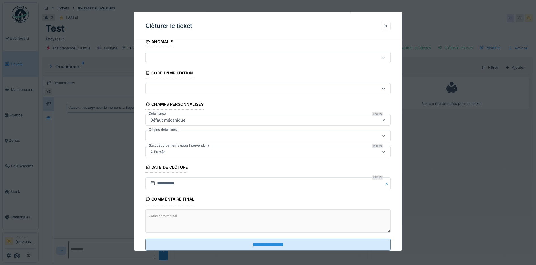
scroll to position [0, 0]
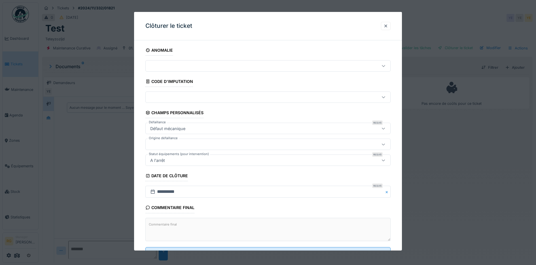
click at [385, 67] on icon at bounding box center [384, 66] width 5 height 4
